Goal: Task Accomplishment & Management: Complete application form

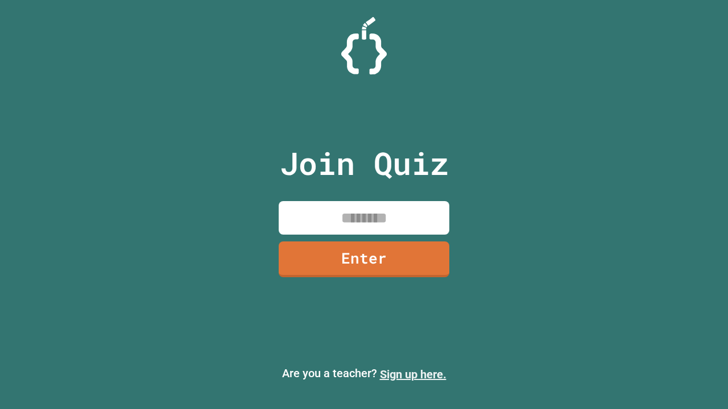
click at [413, 375] on link "Sign up here." at bounding box center [413, 375] width 67 height 14
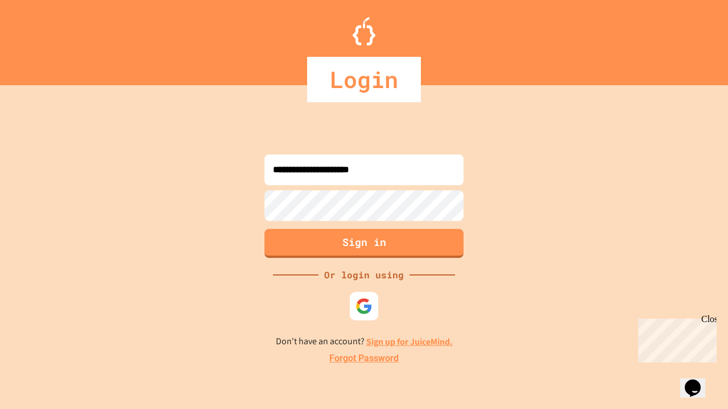
type input "**********"
